Goal: Task Accomplishment & Management: Manage account settings

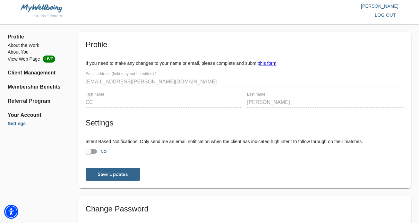
scroll to position [106, 0]
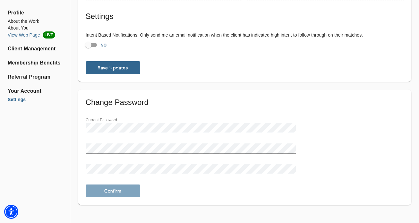
click at [37, 37] on li "View Web Page LIVE" at bounding box center [35, 34] width 55 height 7
click at [23, 30] on li "About You" at bounding box center [35, 28] width 55 height 7
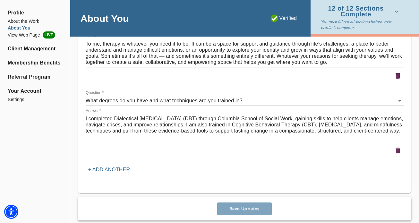
scroll to position [911, 0]
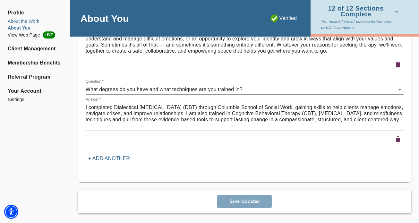
click at [39, 22] on li "About the Work" at bounding box center [35, 21] width 55 height 7
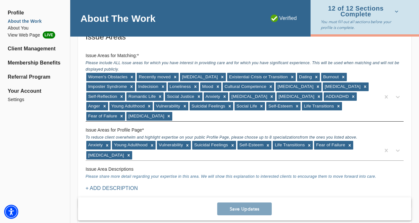
scroll to position [596, 0]
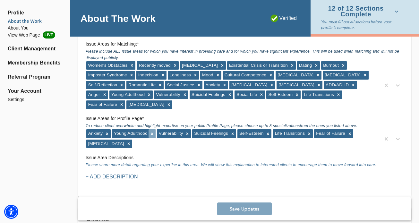
click at [152, 134] on icon at bounding box center [152, 133] width 2 height 2
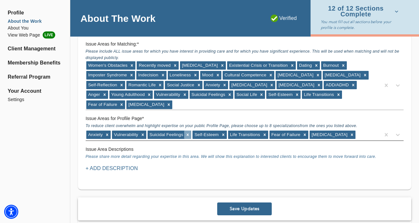
click at [187, 135] on icon at bounding box center [188, 134] width 2 height 2
click at [142, 133] on icon at bounding box center [142, 134] width 4 height 4
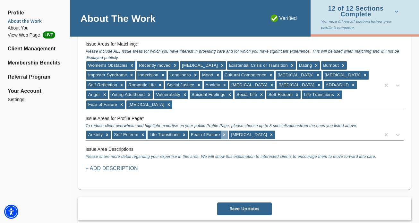
click at [224, 134] on icon at bounding box center [224, 134] width 4 height 4
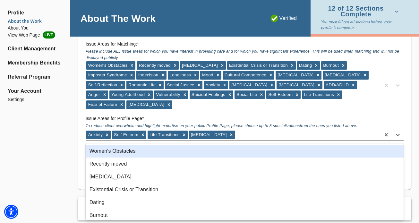
click at [230, 134] on div "Anxiety Self-Esteem Life Transitions [MEDICAL_DATA]" at bounding box center [233, 135] width 295 height 10
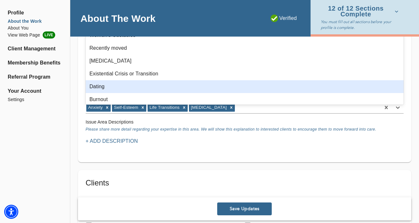
scroll to position [588, 0]
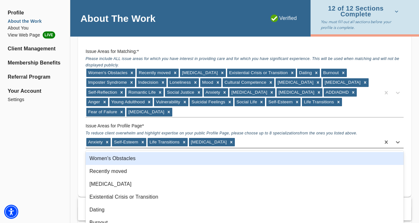
click at [264, 138] on div "Anxiety Self-Esteem Life Transitions [MEDICAL_DATA]" at bounding box center [233, 142] width 295 height 10
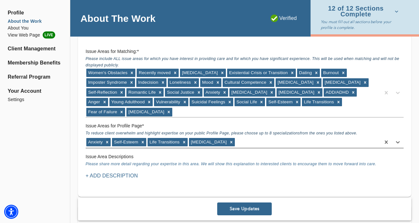
click at [264, 138] on div "Anxiety Self-Esteem Life Transitions [MEDICAL_DATA]" at bounding box center [233, 142] width 295 height 10
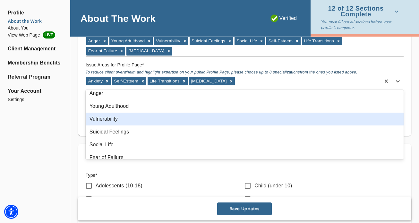
scroll to position [253, 0]
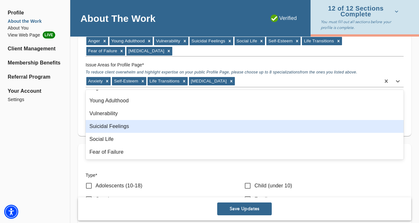
click at [145, 126] on div "Suicidal Feelings" at bounding box center [245, 126] width 318 height 13
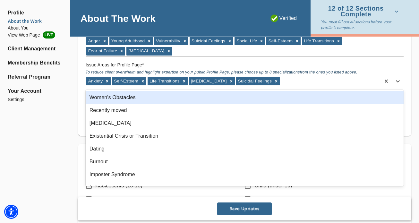
click at [286, 80] on div "Anxiety Self-Esteem Life Transitions [MEDICAL_DATA] Suicidal Feelings" at bounding box center [233, 81] width 295 height 10
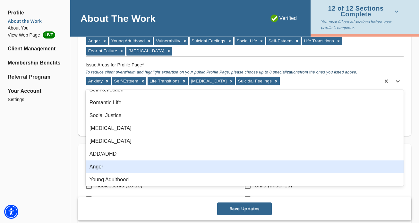
scroll to position [214, 0]
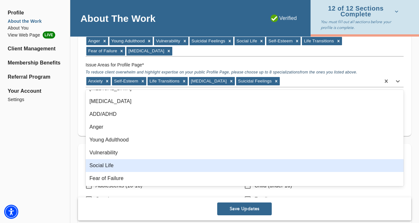
click at [160, 163] on div "Social Life" at bounding box center [245, 165] width 318 height 13
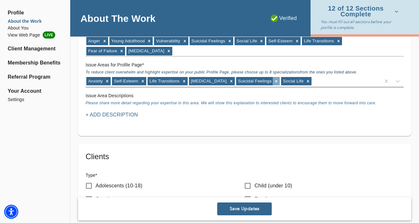
click at [274, 81] on icon at bounding box center [276, 81] width 4 height 4
click at [265, 81] on div "Anxiety Self-Esteem Life Transitions [MEDICAL_DATA] Social Life" at bounding box center [233, 81] width 295 height 10
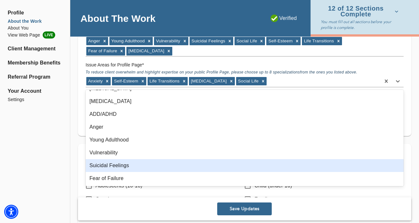
click at [154, 162] on div "Suicidal Feelings" at bounding box center [245, 165] width 318 height 13
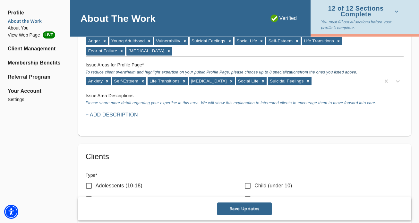
click at [319, 78] on div "Anxiety Self-Esteem Life Transitions [MEDICAL_DATA] Social Life Suicidal Feelin…" at bounding box center [233, 81] width 295 height 10
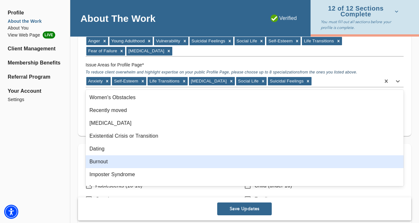
scroll to position [201, 0]
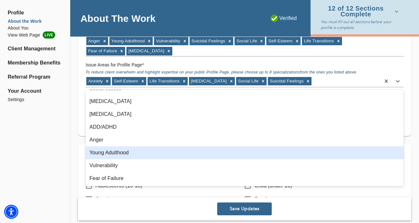
click at [155, 156] on div "Young Adulthood" at bounding box center [245, 152] width 318 height 13
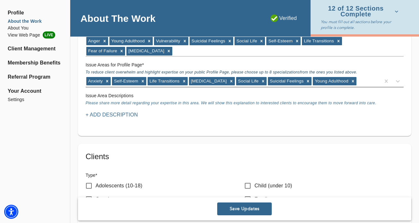
click at [359, 84] on div "Anxiety Self-Esteem Life Transitions [MEDICAL_DATA] Social Life Suicidal Feelin…" at bounding box center [233, 81] width 295 height 10
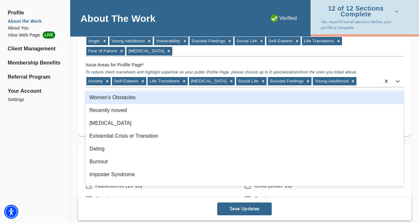
click at [210, 99] on div "Women's Obstacles" at bounding box center [245, 97] width 318 height 13
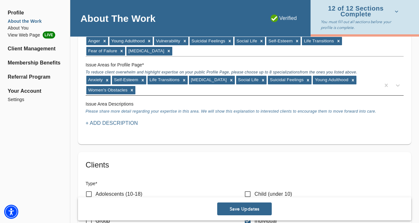
click at [259, 90] on div "Anxiety Self-Esteem Life Transitions [MEDICAL_DATA] Social Life Suicidal Feelin…" at bounding box center [233, 85] width 295 height 20
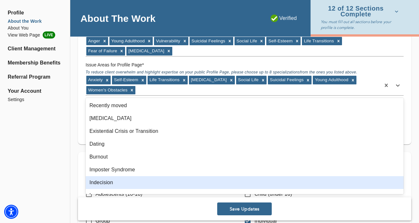
click at [241, 204] on button "Save Updates" at bounding box center [244, 208] width 55 height 13
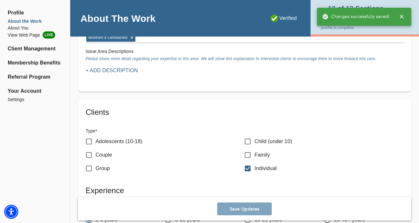
scroll to position [703, 0]
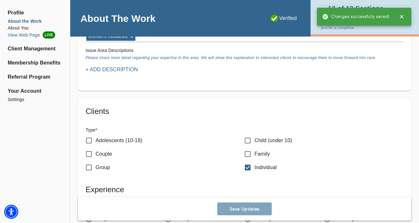
click at [38, 34] on li "View Web Page LIVE" at bounding box center [35, 34] width 55 height 7
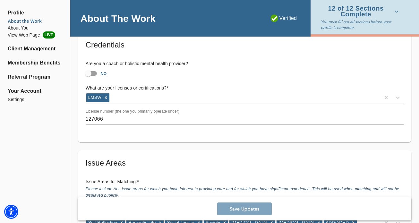
scroll to position [404, 0]
